Goal: Task Accomplishment & Management: Manage account settings

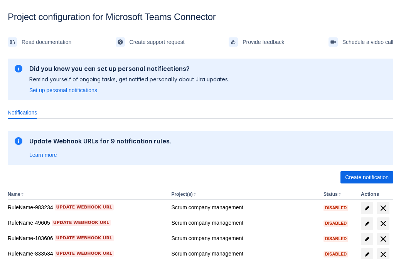
click at [367, 177] on span "Create notification" at bounding box center [367, 177] width 44 height 12
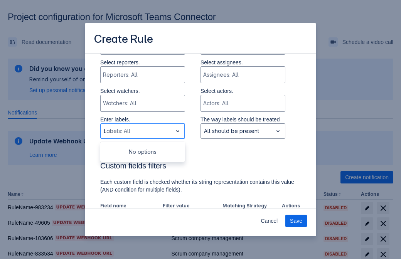
type input "811910_label"
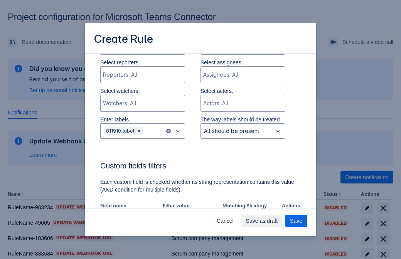
scroll to position [478, 0]
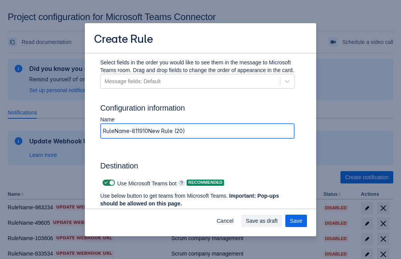
type input "RuleName-811910New Rule (20)"
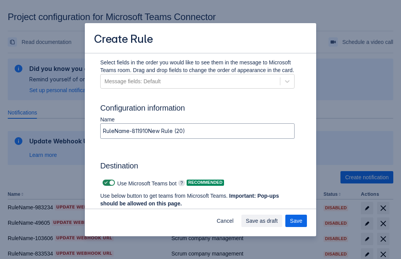
click at [105, 183] on span at bounding box center [106, 183] width 6 height 6
click at [105, 183] on input "checkbox" at bounding box center [105, 182] width 5 height 5
checkbox input "false"
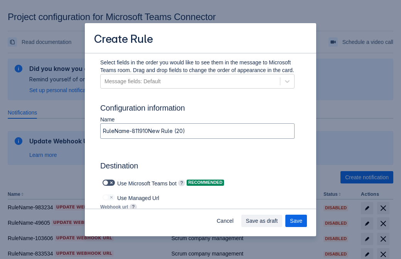
type input "[URL][DOMAIN_NAME][DATE]"
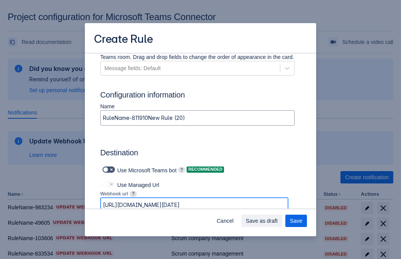
click at [278, 221] on span "Save as draft" at bounding box center [262, 221] width 32 height 12
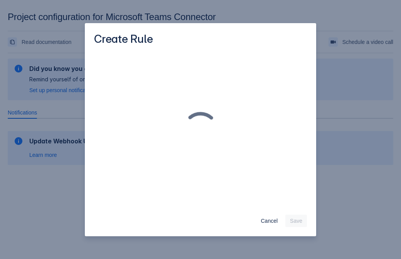
scroll to position [0, 0]
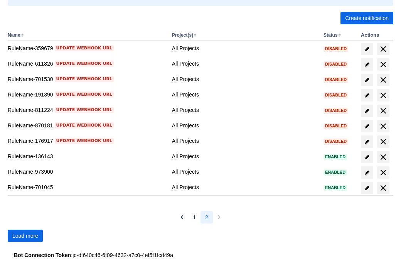
click at [25, 236] on span "Load more" at bounding box center [25, 235] width 26 height 12
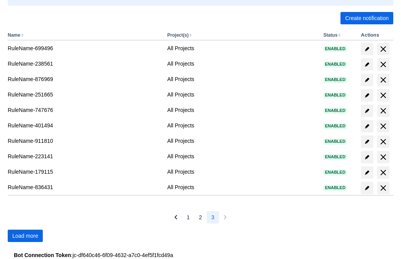
click at [25, 236] on span "Load more" at bounding box center [25, 235] width 26 height 12
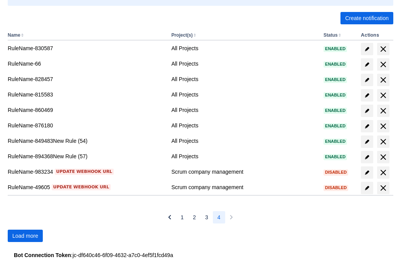
click at [25, 236] on span "Load more" at bounding box center [25, 235] width 26 height 12
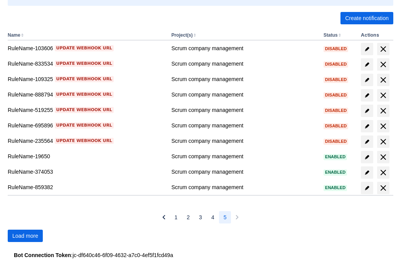
click at [25, 236] on span "Load more" at bounding box center [25, 235] width 26 height 12
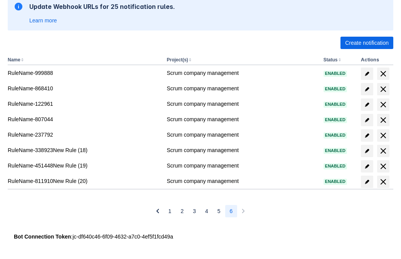
scroll to position [135, 0]
click at [383, 182] on span "delete" at bounding box center [383, 181] width 9 height 9
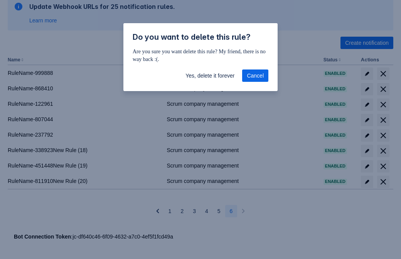
click at [210, 76] on span "Yes, delete it forever" at bounding box center [209, 75] width 49 height 12
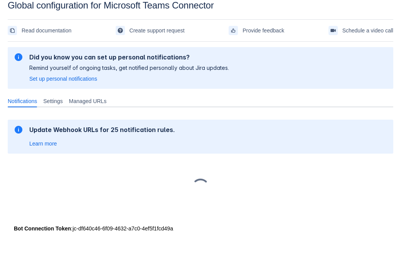
scroll to position [12, 0]
